Goal: Transaction & Acquisition: Purchase product/service

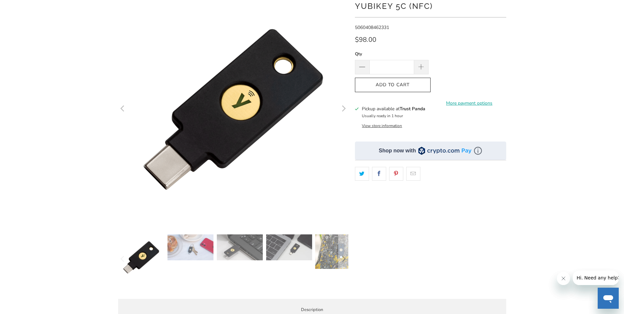
click at [247, 240] on img at bounding box center [240, 247] width 46 height 26
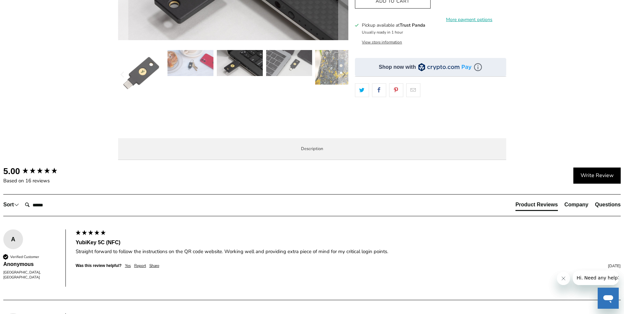
scroll to position [164, 0]
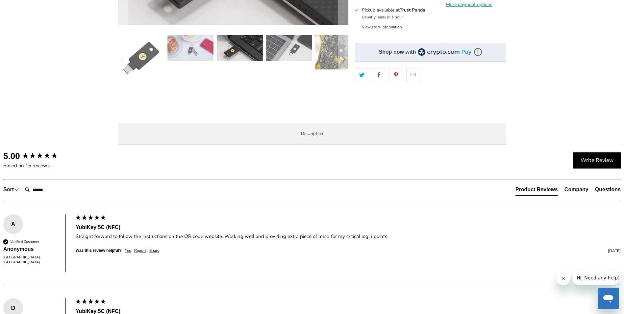
click at [0, 0] on span "Specifications" at bounding box center [0, 0] width 0 height 0
click at [0, 0] on span "Overview" at bounding box center [0, 0] width 0 height 0
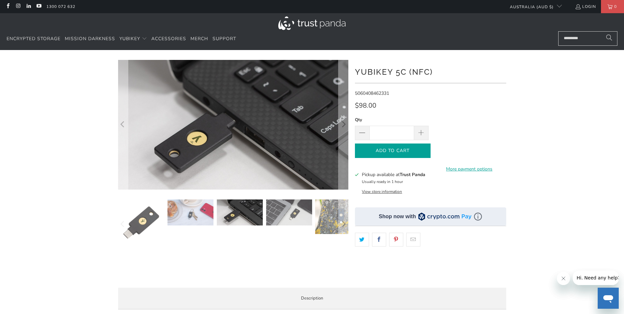
click at [397, 152] on icon "button" at bounding box center [392, 150] width 11 height 11
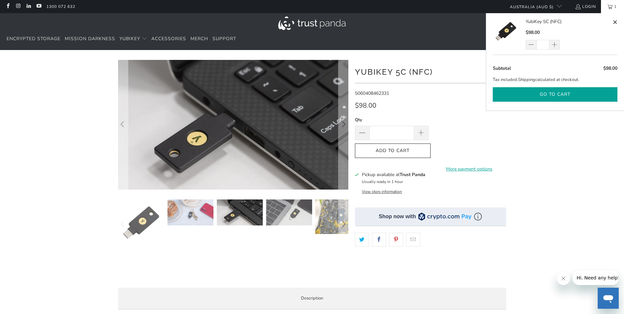
click at [554, 98] on button "Go to cart" at bounding box center [555, 94] width 125 height 15
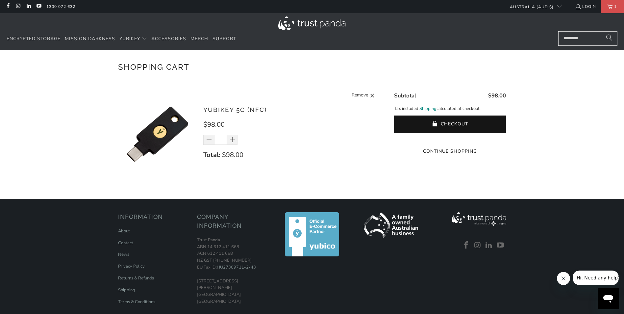
click at [430, 109] on link "Shipping" at bounding box center [427, 108] width 17 height 7
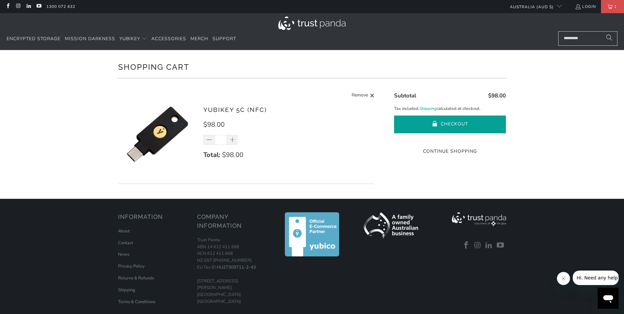
click at [454, 122] on button "Checkout" at bounding box center [450, 124] width 112 height 18
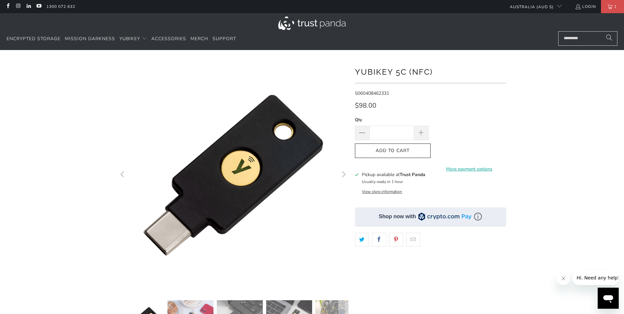
click at [398, 191] on button "View store information" at bounding box center [382, 191] width 40 height 5
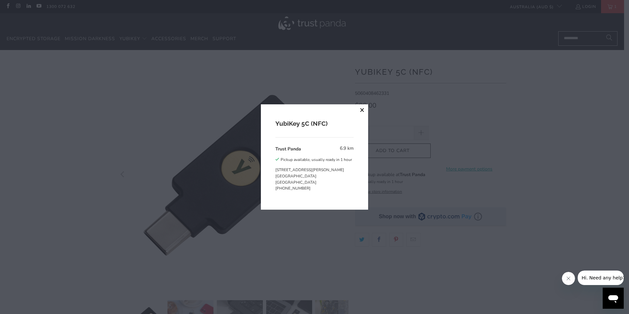
click at [362, 109] on button "close" at bounding box center [362, 110] width 12 height 12
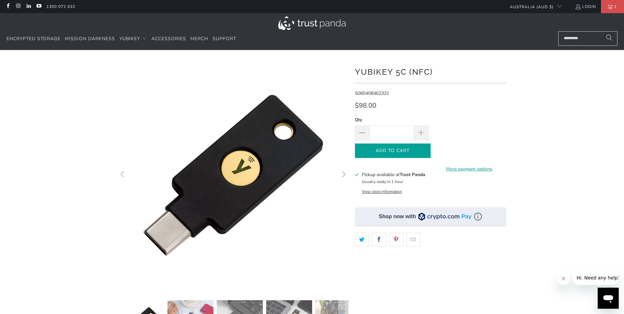
click at [408, 152] on span "Add to Cart" at bounding box center [393, 151] width 62 height 6
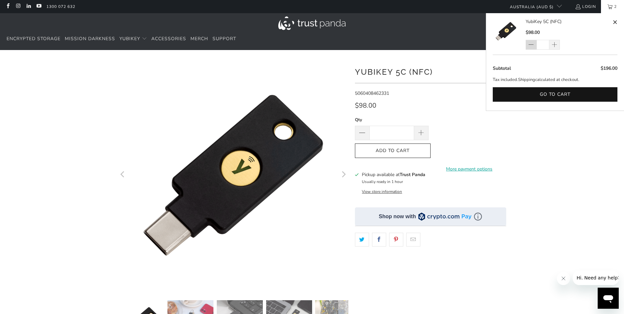
click at [530, 43] on span at bounding box center [531, 45] width 6 height 7
type input "*"
click at [565, 97] on button "Go to cart" at bounding box center [555, 94] width 125 height 15
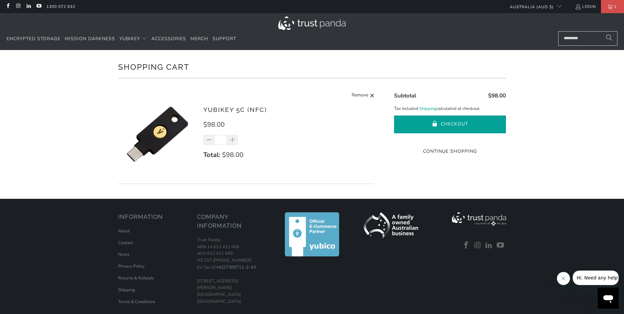
click at [477, 121] on button "Checkout" at bounding box center [450, 124] width 112 height 18
